Goal: Navigation & Orientation: Find specific page/section

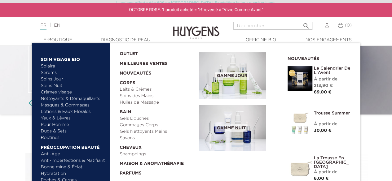
scroll to position [93, 0]
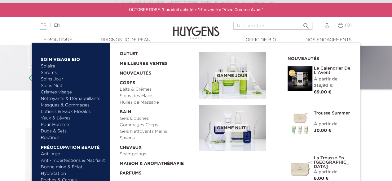
click at [50, 68] on link "Solaire" at bounding box center [73, 66] width 65 height 7
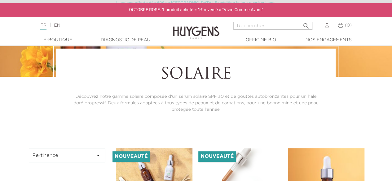
scroll to position [31, 0]
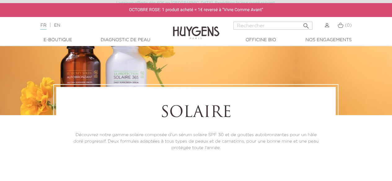
click at [144, 42] on link "Diagnostic de peau" at bounding box center [125, 40] width 62 height 7
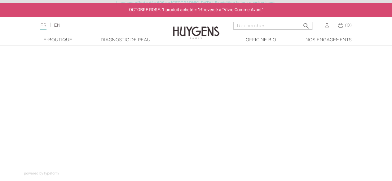
scroll to position [93, 0]
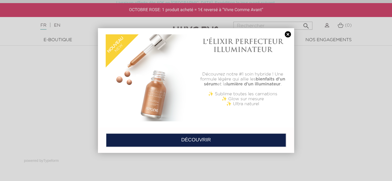
click at [287, 33] on link at bounding box center [287, 34] width 9 height 7
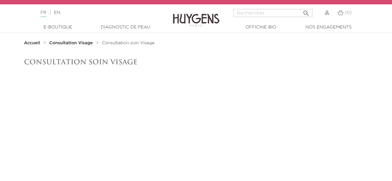
scroll to position [0, 0]
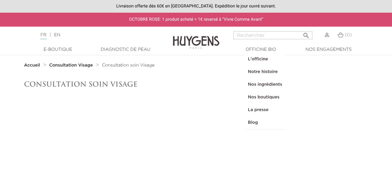
click at [266, 50] on link "  Officine Bio" at bounding box center [261, 49] width 62 height 7
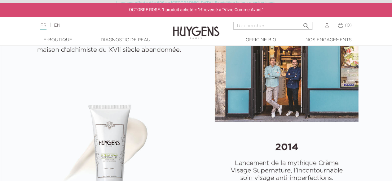
select select "FR"
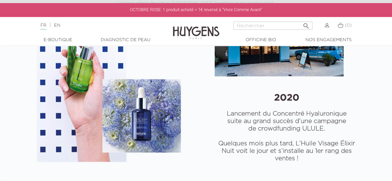
scroll to position [836, 0]
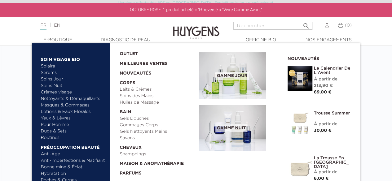
click at [50, 65] on link "Solaire" at bounding box center [73, 66] width 65 height 7
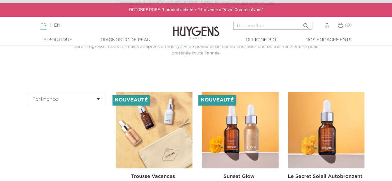
scroll to position [124, 0]
